Goal: Information Seeking & Learning: Learn about a topic

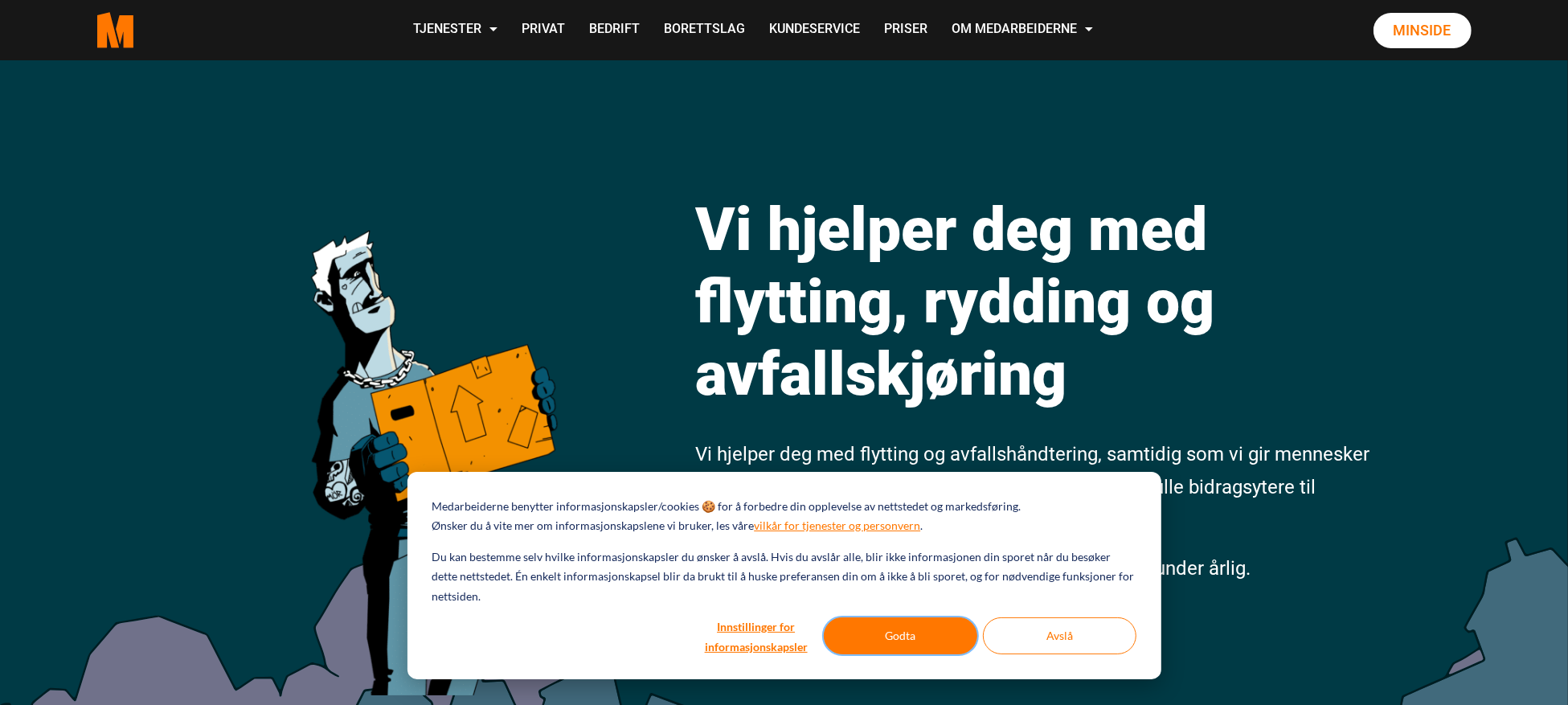
click at [867, 630] on button "Godta" at bounding box center [900, 636] width 153 height 37
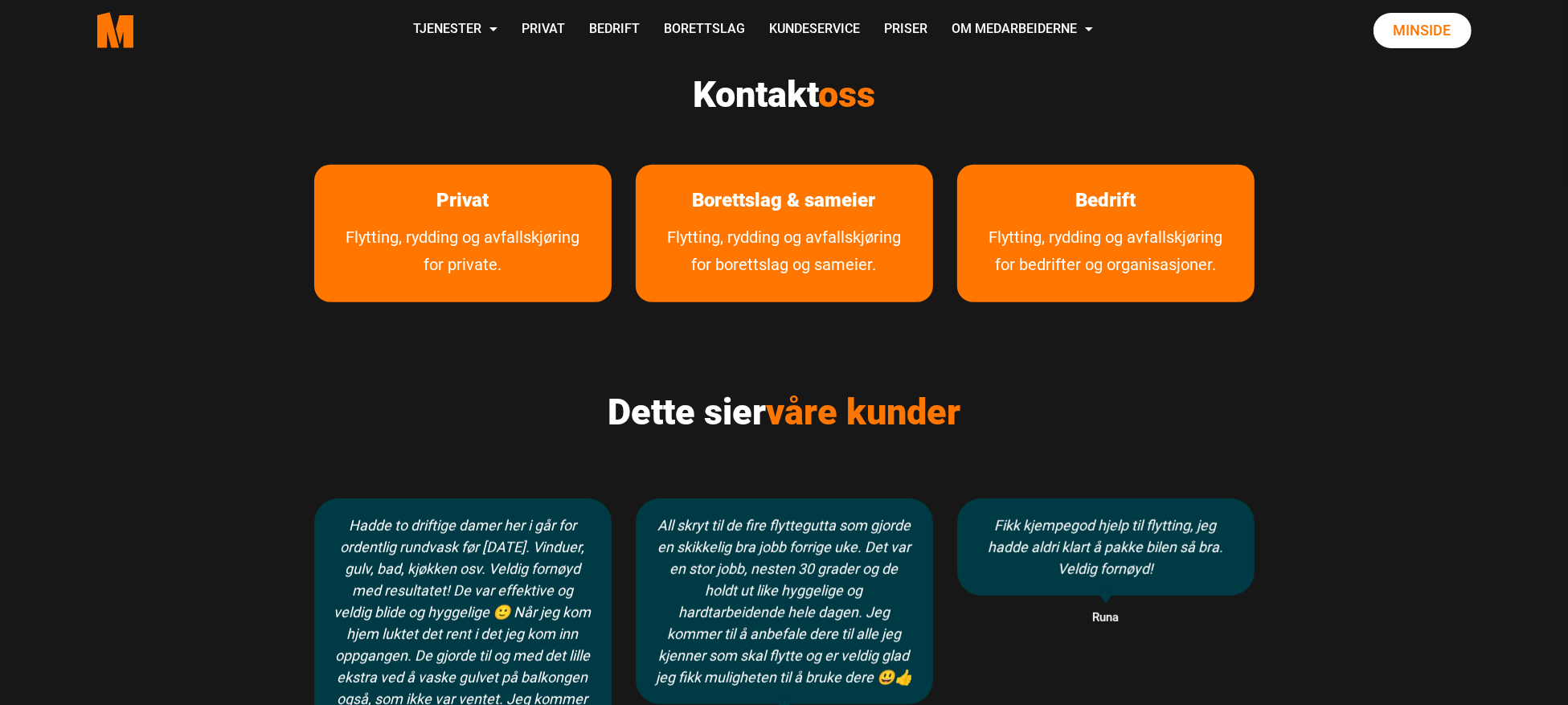
scroll to position [964, 0]
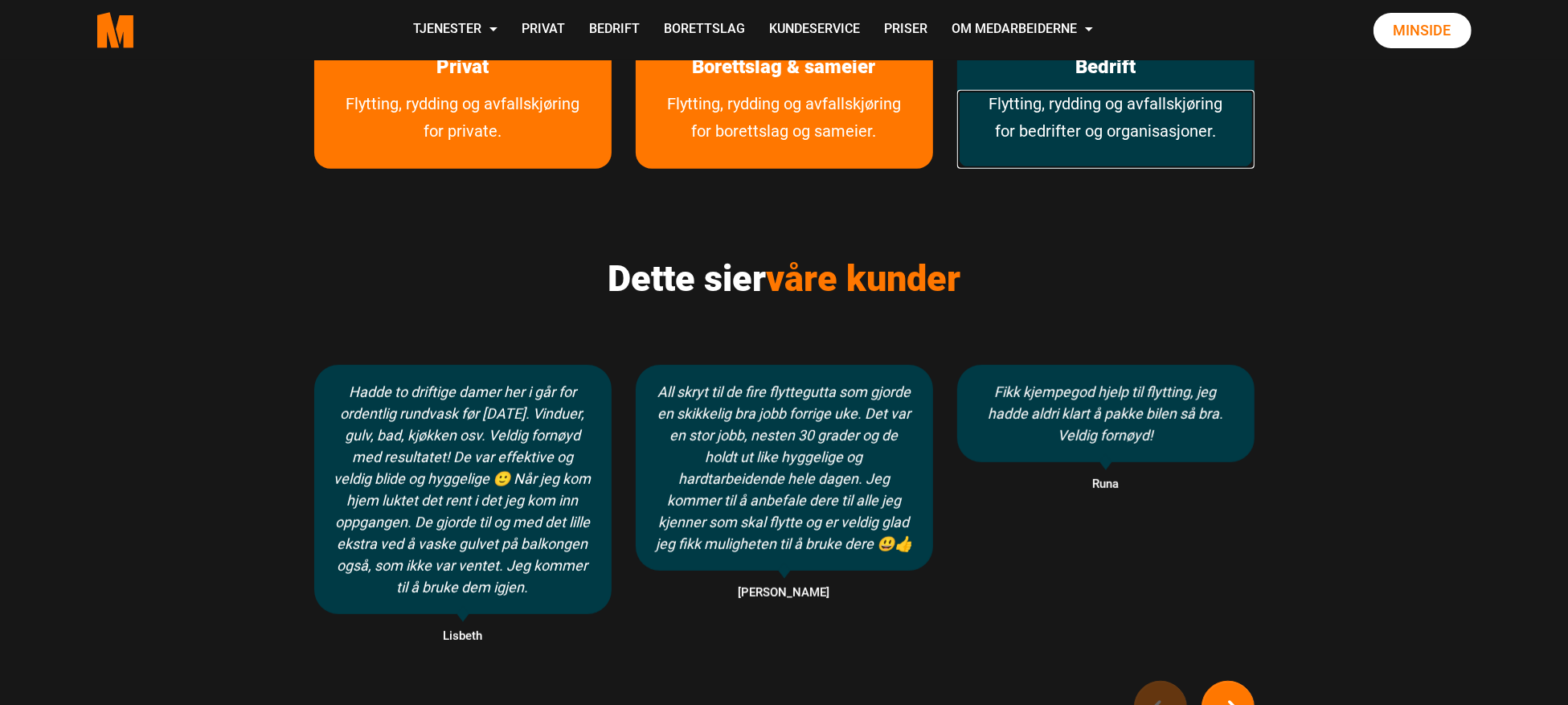
click at [1102, 97] on link "Flytting, rydding og avfallskjøring for bedrifter og organisasjoner." at bounding box center [1105, 129] width 297 height 79
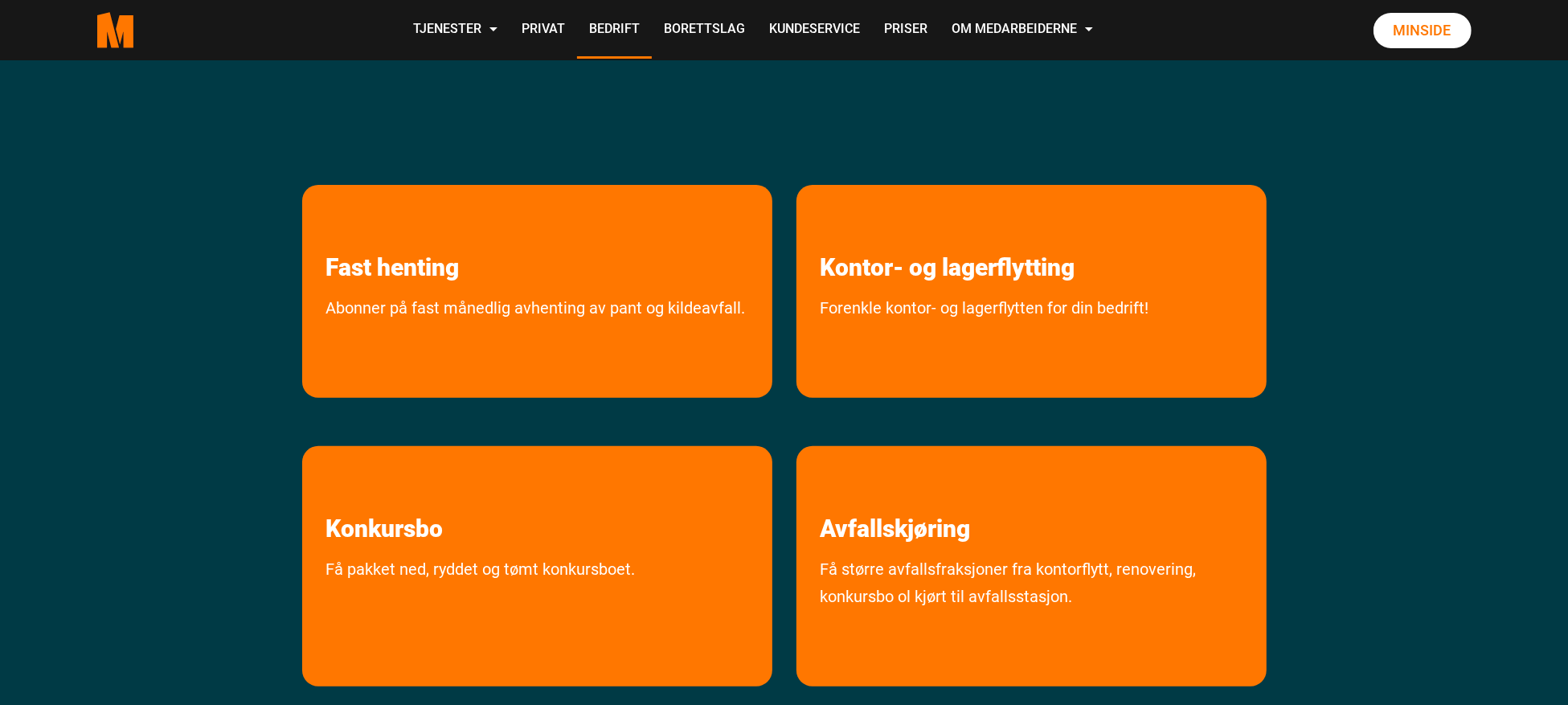
scroll to position [482, 0]
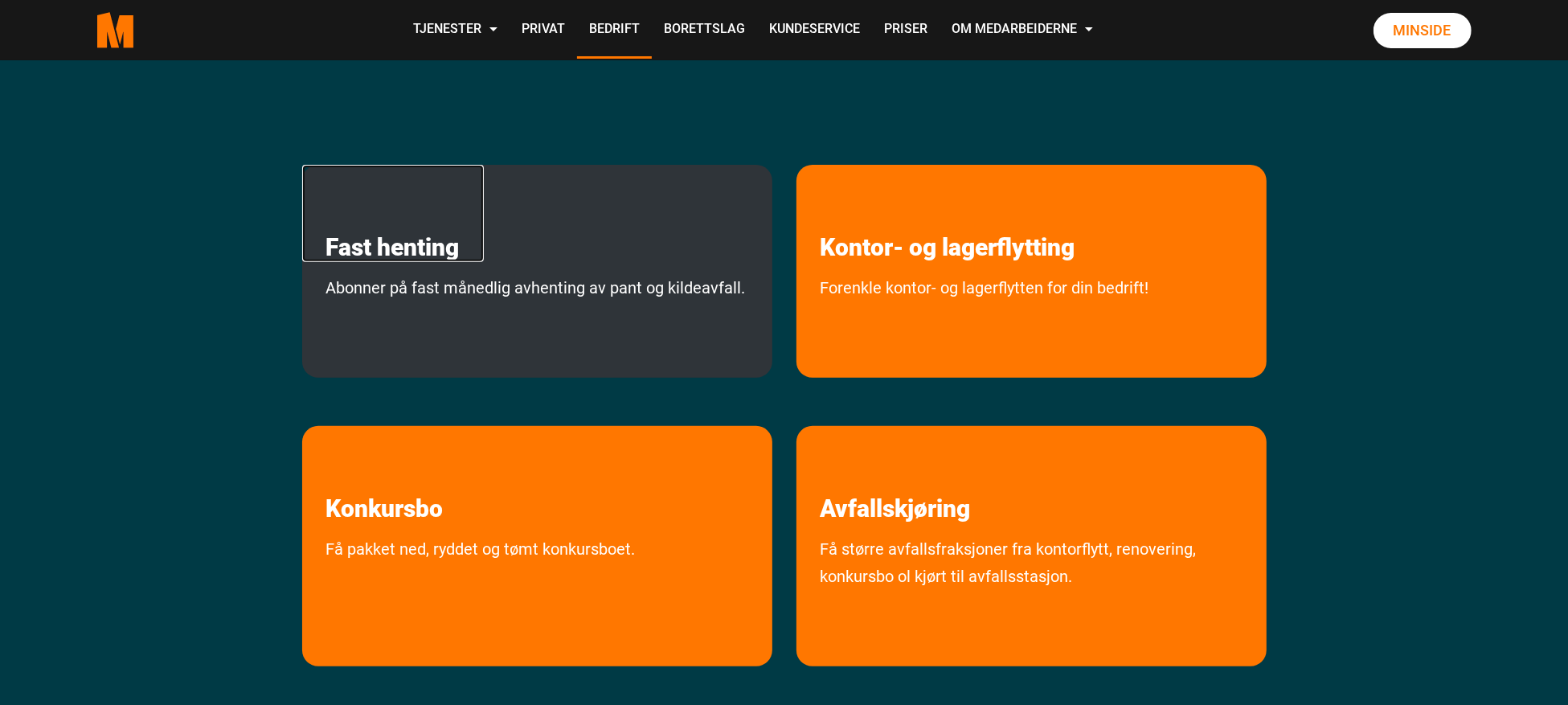
click at [428, 254] on link "Fast henting" at bounding box center [393, 213] width 181 height 97
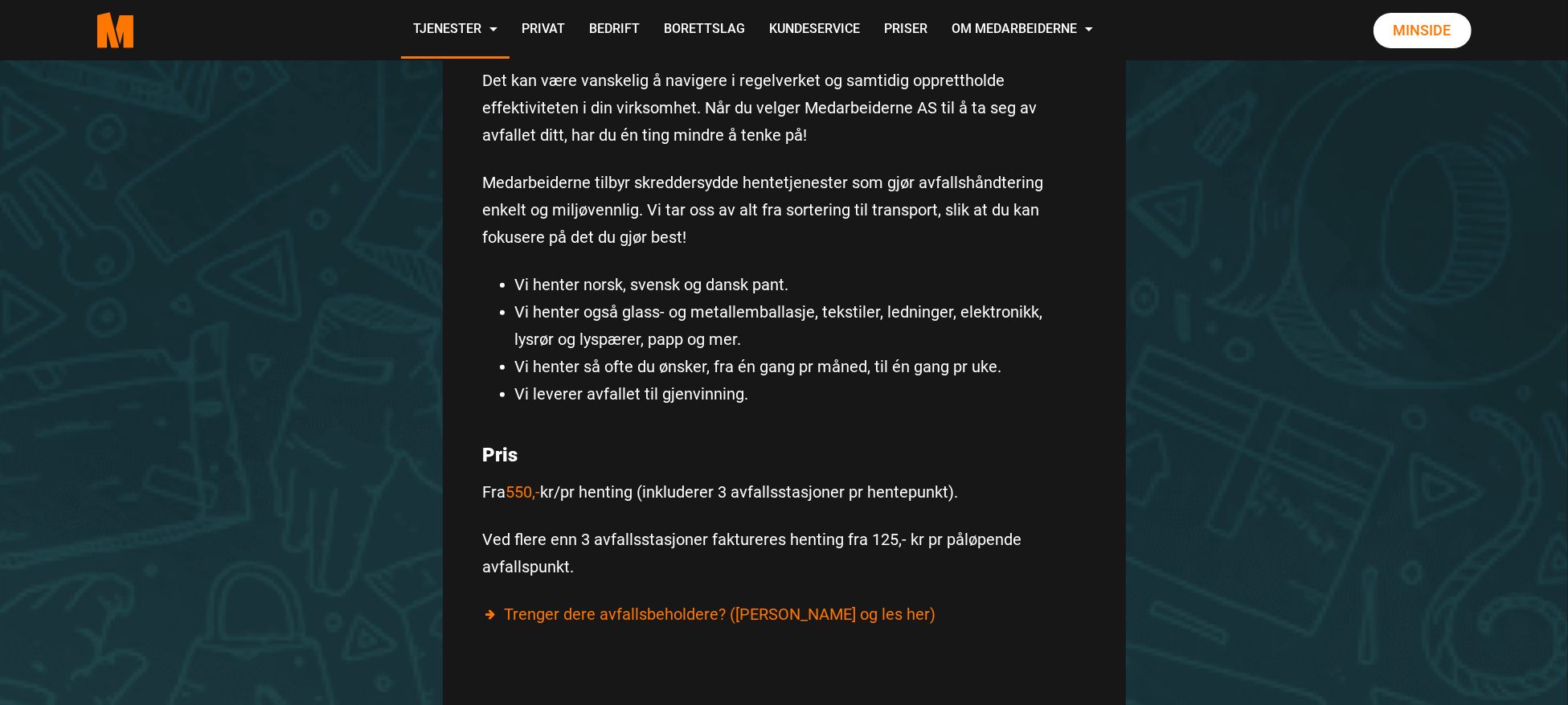
scroll to position [750, 0]
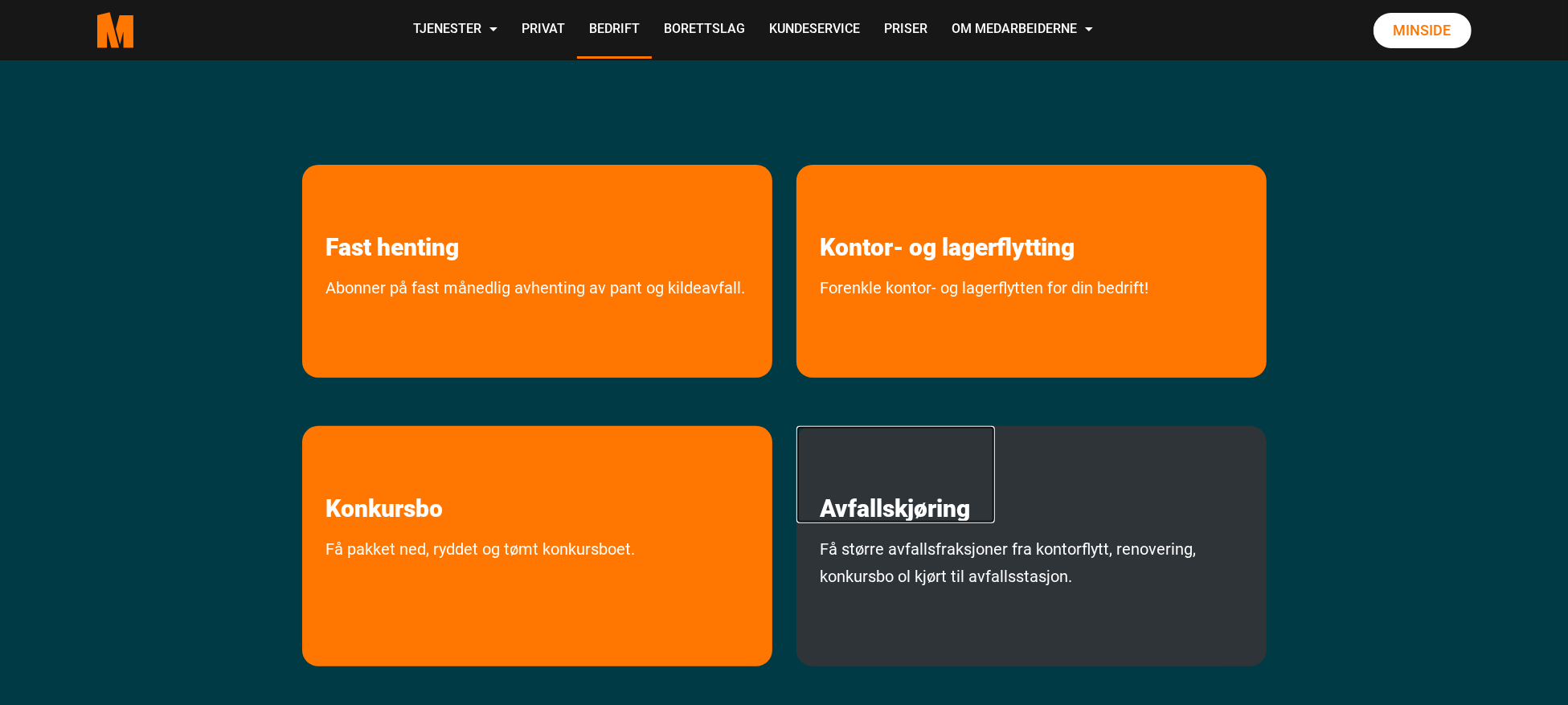
click at [840, 514] on link "Avfallskjøring" at bounding box center [896, 475] width 198 height 97
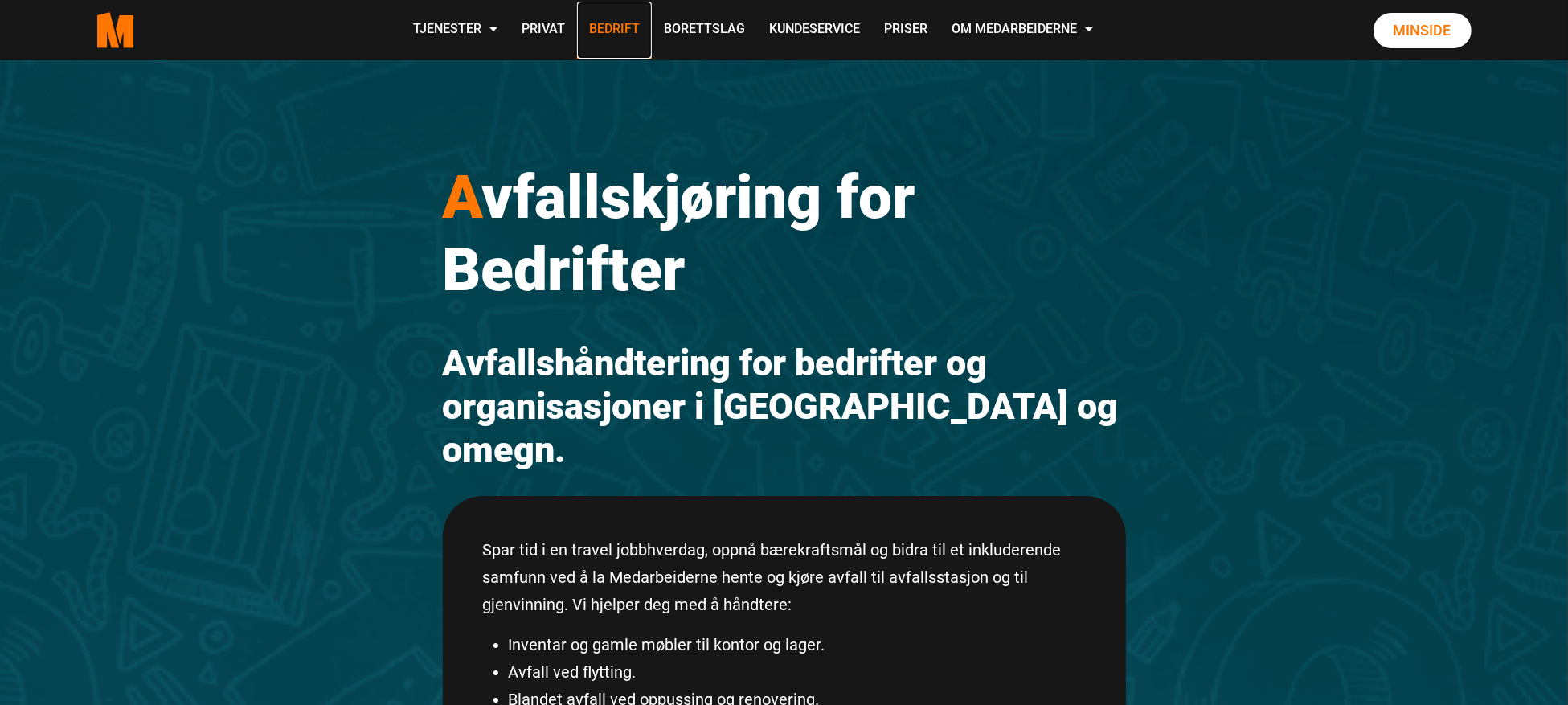
click at [601, 37] on link "Bedrift" at bounding box center [614, 30] width 75 height 57
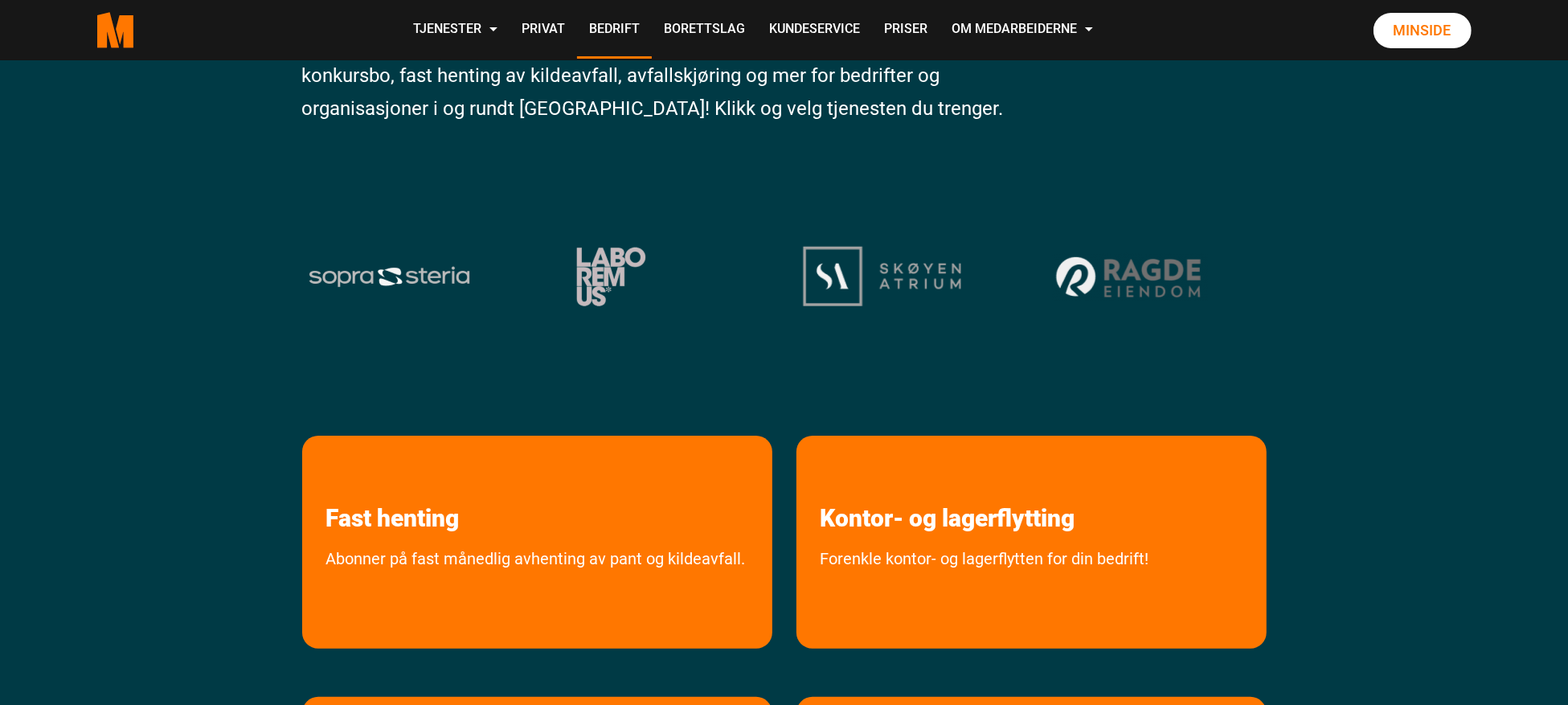
scroll to position [214, 0]
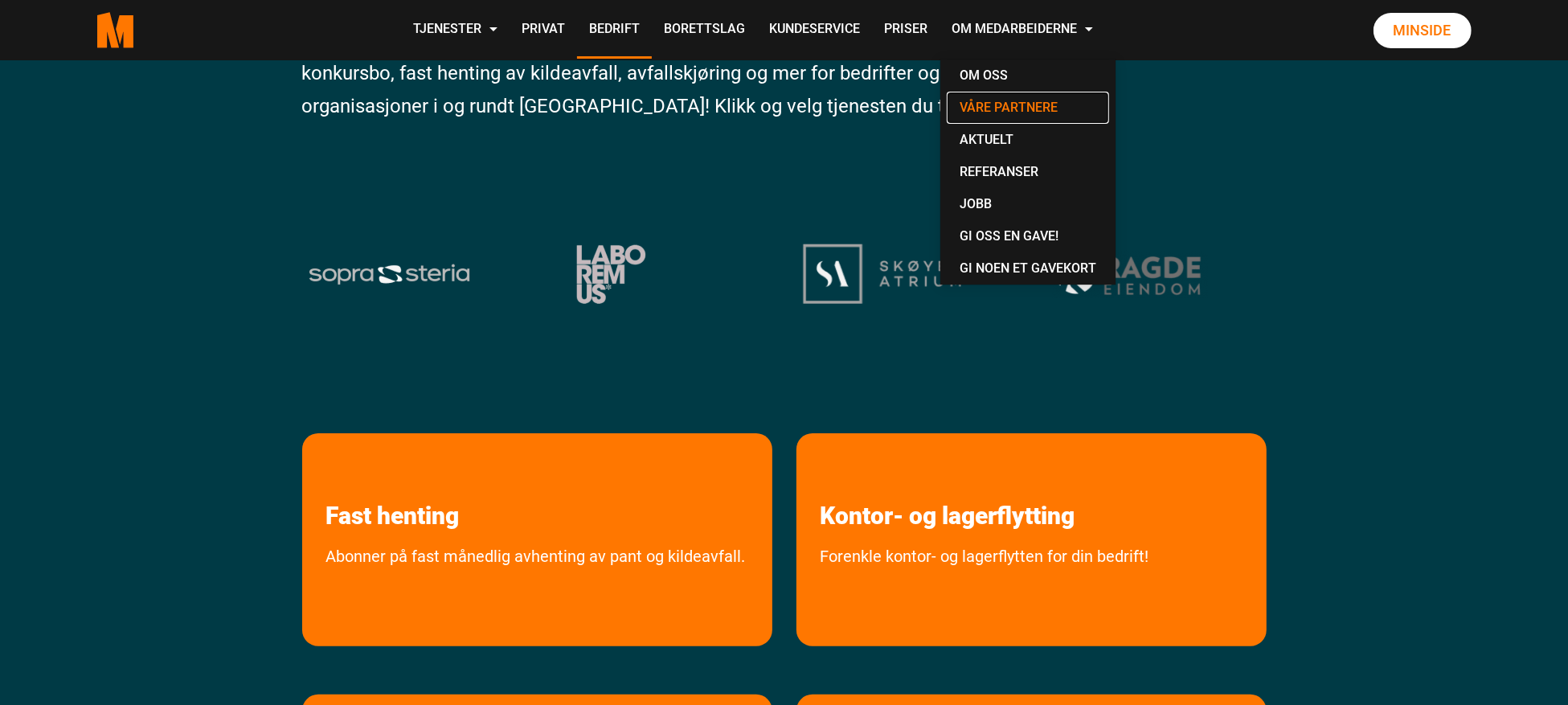
click at [1053, 106] on link "Våre partnere" at bounding box center [1028, 108] width 163 height 32
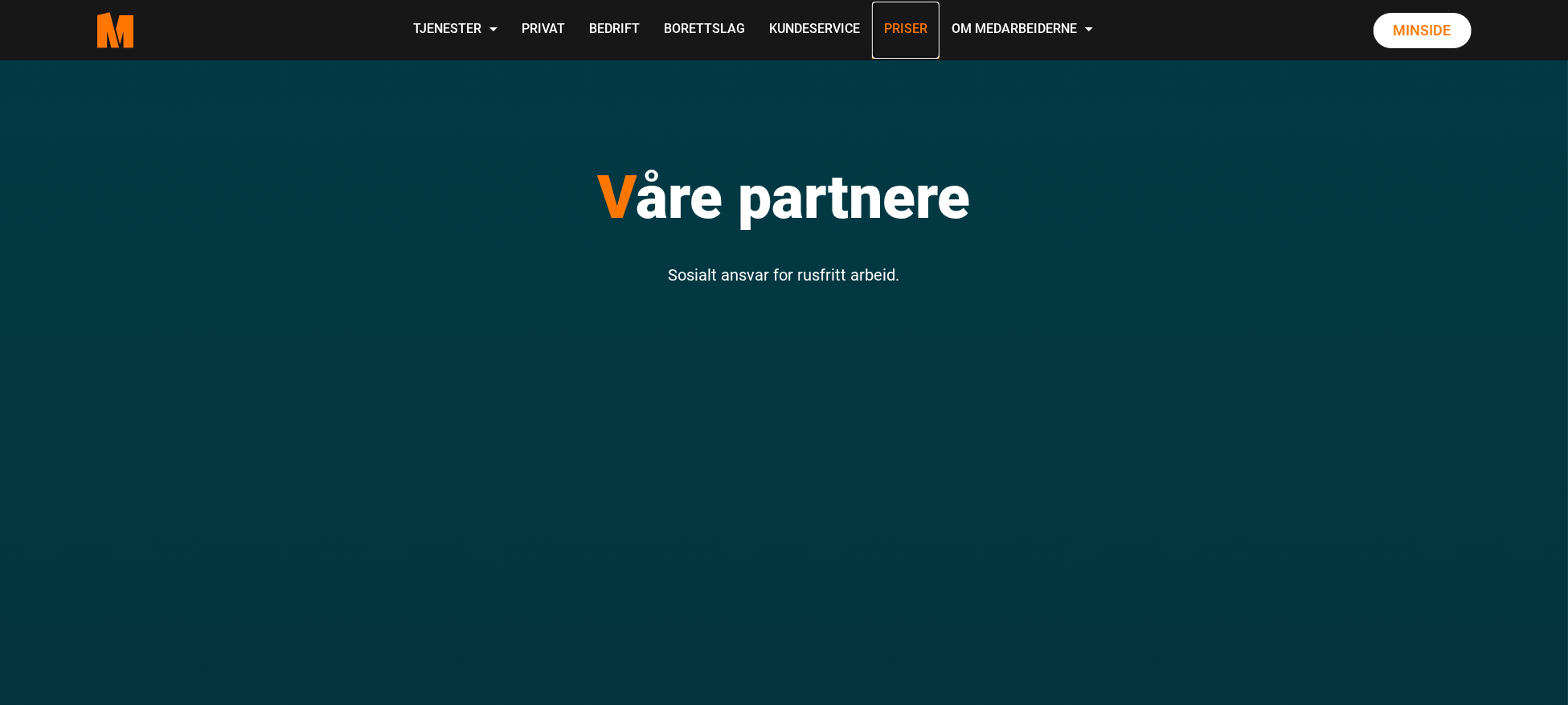
click at [898, 33] on link "Priser" at bounding box center [906, 30] width 68 height 57
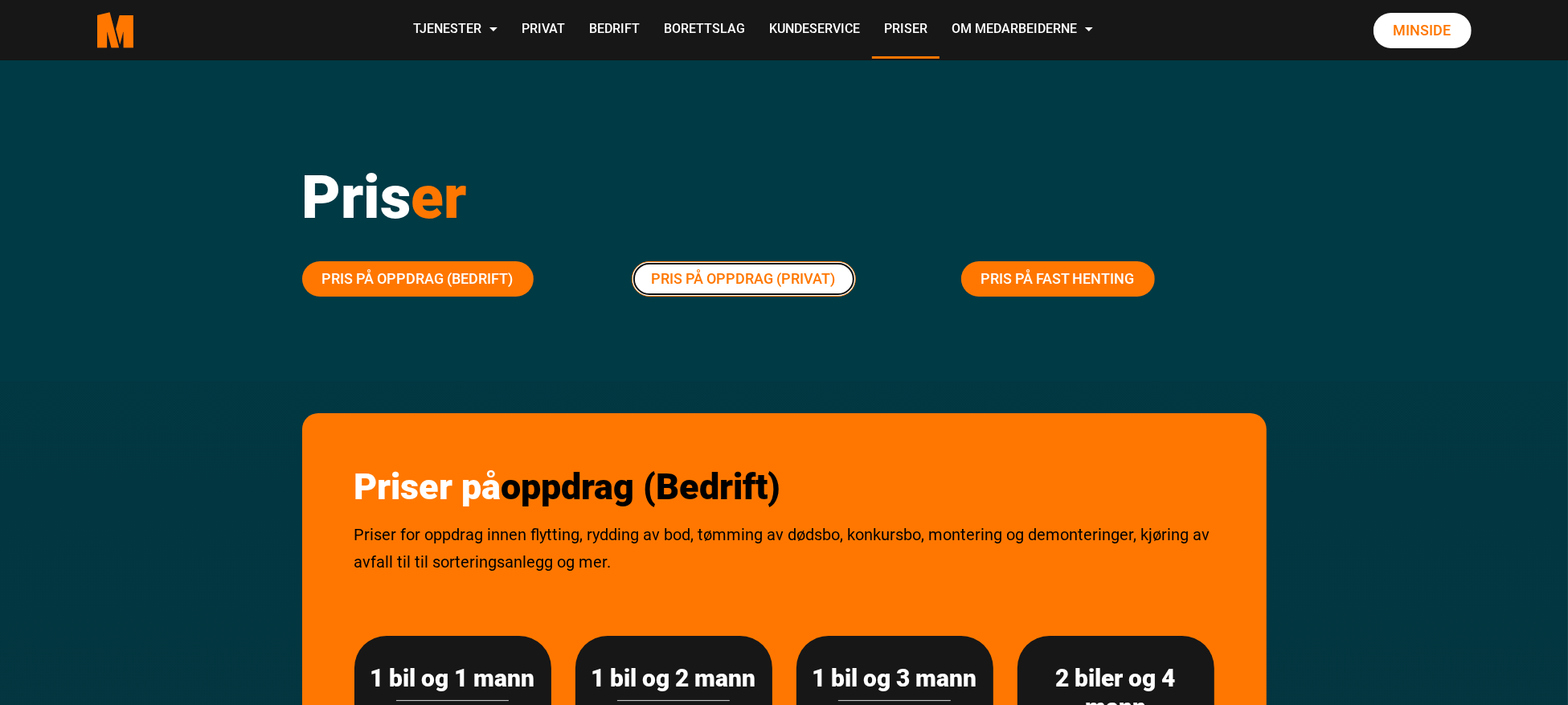
click at [714, 272] on link "Pris på oppdrag (Privat)" at bounding box center [743, 279] width 225 height 36
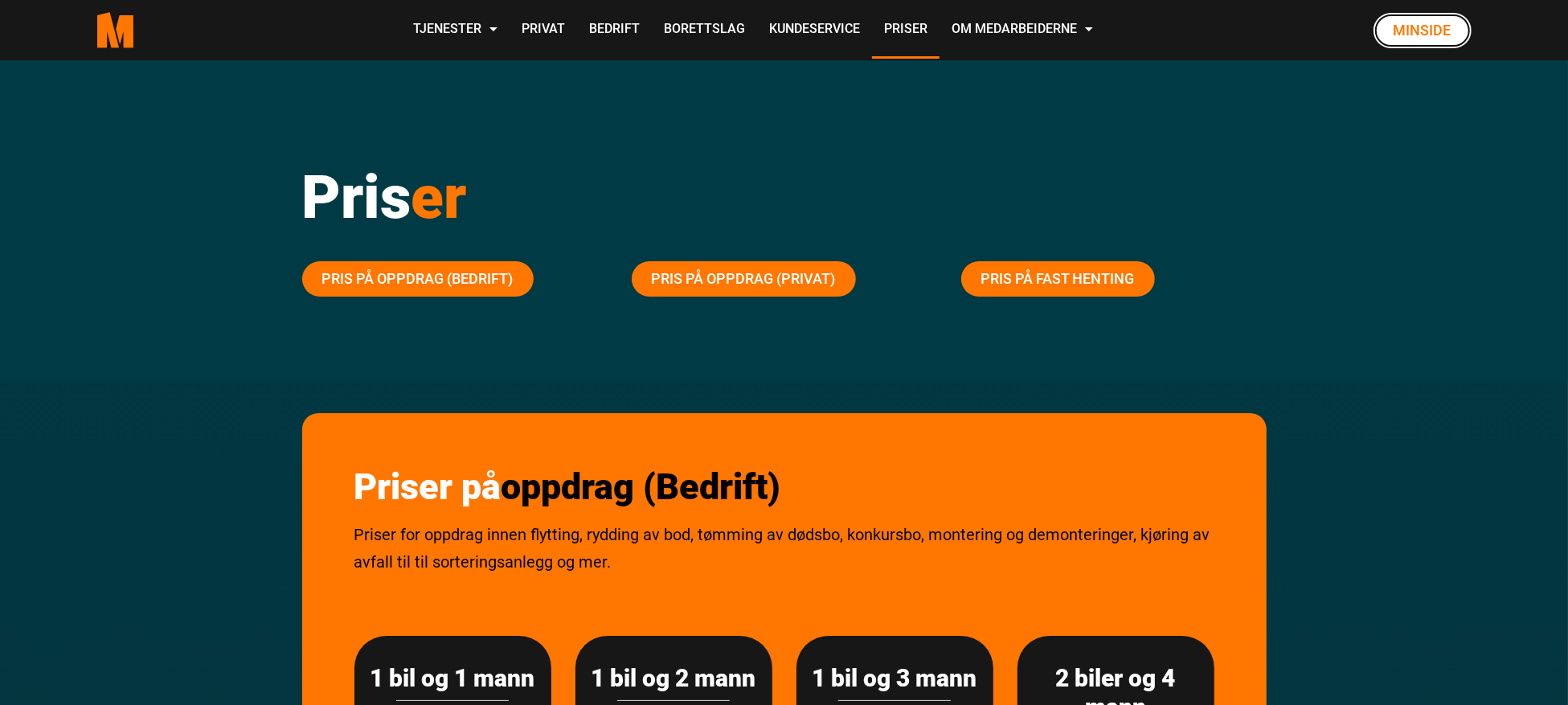
click at [1421, 27] on link "Minside" at bounding box center [1422, 31] width 98 height 36
click at [617, 19] on link "Bedrift" at bounding box center [614, 30] width 75 height 57
